Goal: Task Accomplishment & Management: Use online tool/utility

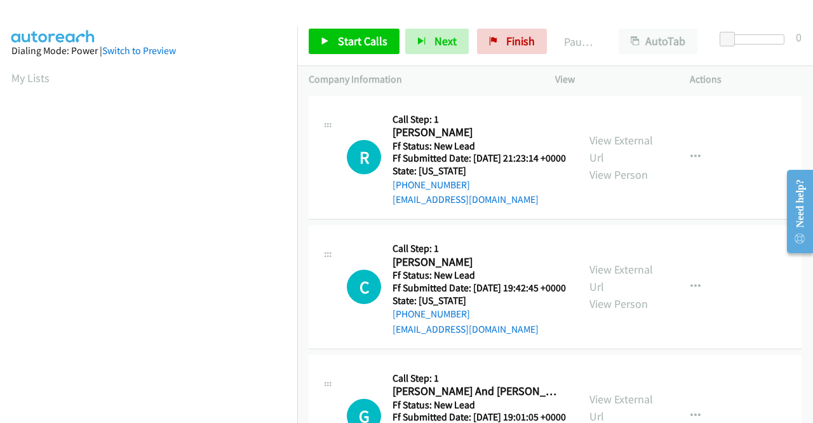
click at [613, 138] on div "View External Url View Person" at bounding box center [623, 157] width 66 height 51
click at [619, 149] on link "View External Url" at bounding box center [622, 149] width 64 height 32
click at [627, 291] on link "View External Url" at bounding box center [622, 278] width 64 height 32
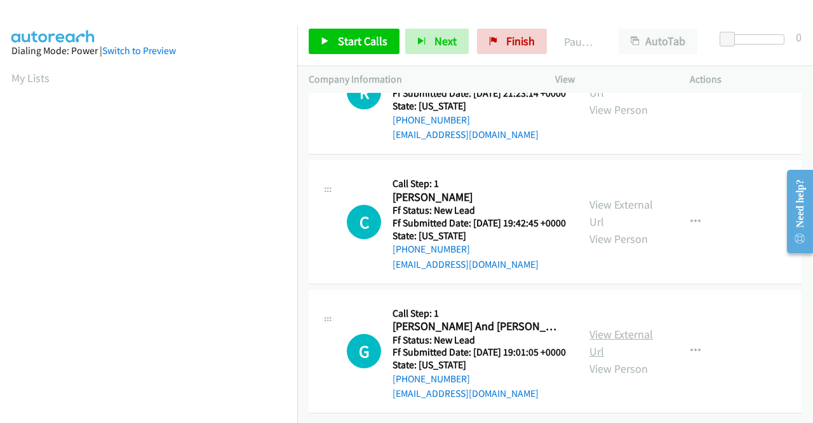
click at [626, 327] on link "View External Url" at bounding box center [622, 343] width 64 height 32
click at [319, 46] on link "Start Calls" at bounding box center [354, 41] width 91 height 25
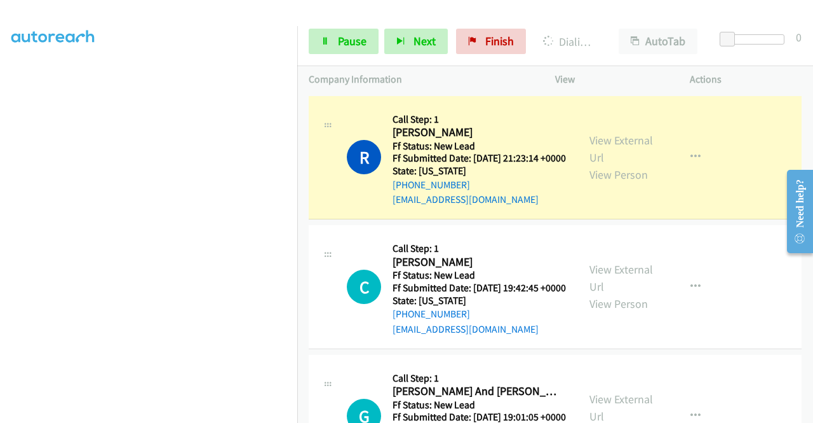
scroll to position [290, 0]
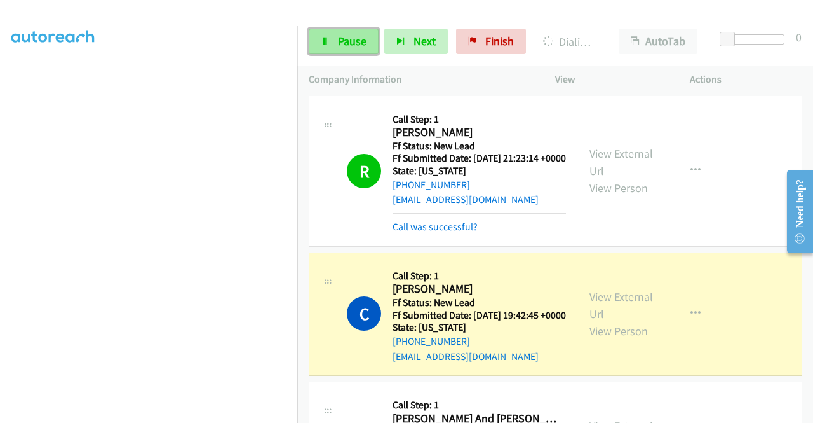
click at [343, 53] on link "Pause" at bounding box center [344, 41] width 70 height 25
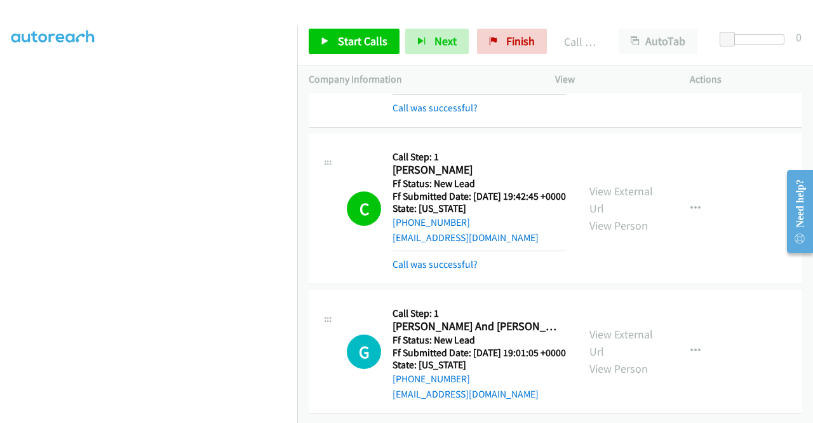
scroll to position [165, 0]
click at [346, 35] on span "Start Calls" at bounding box center [363, 41] width 50 height 15
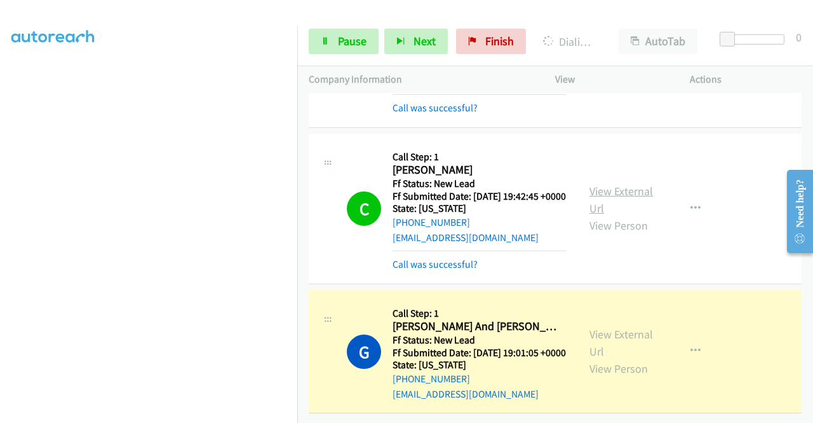
click at [627, 184] on link "View External Url" at bounding box center [622, 200] width 64 height 32
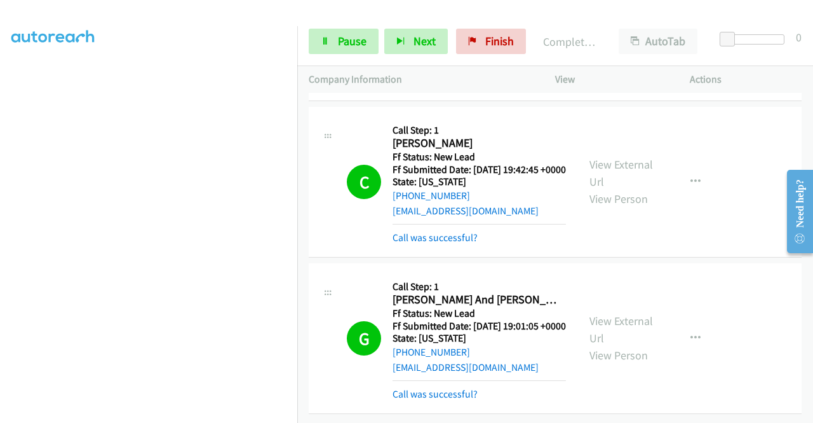
scroll to position [249, 0]
click at [488, 31] on link "Finish" at bounding box center [491, 41] width 70 height 25
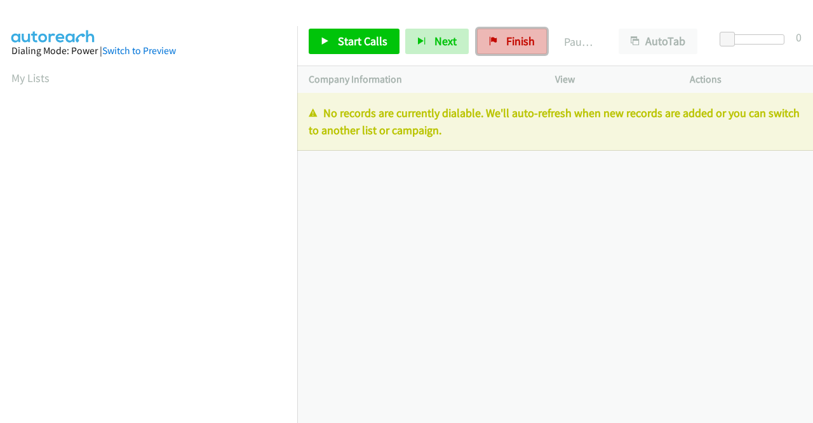
click at [515, 46] on span "Finish" at bounding box center [520, 41] width 29 height 15
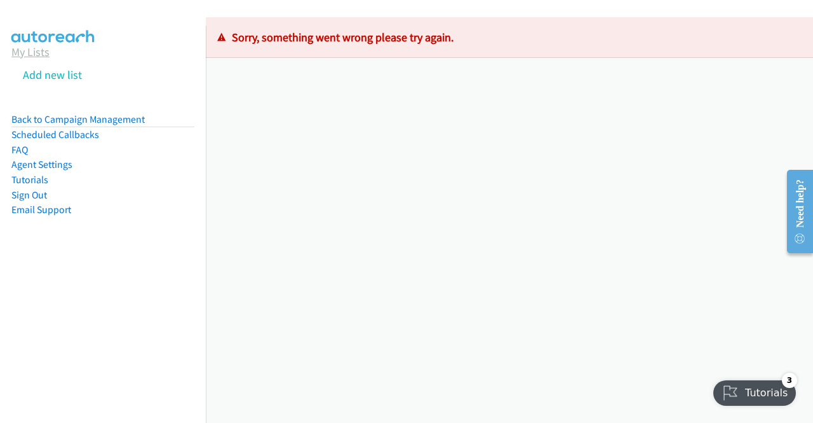
click at [41, 51] on link "My Lists" at bounding box center [30, 51] width 38 height 15
click at [32, 48] on link "My Lists" at bounding box center [30, 51] width 38 height 15
